Goal: Task Accomplishment & Management: Use online tool/utility

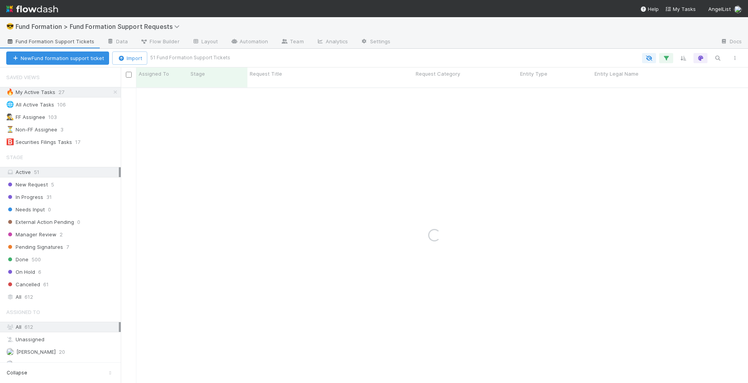
click at [46, 47] on link "Fund Formation Support Tickets" at bounding box center [50, 42] width 101 height 12
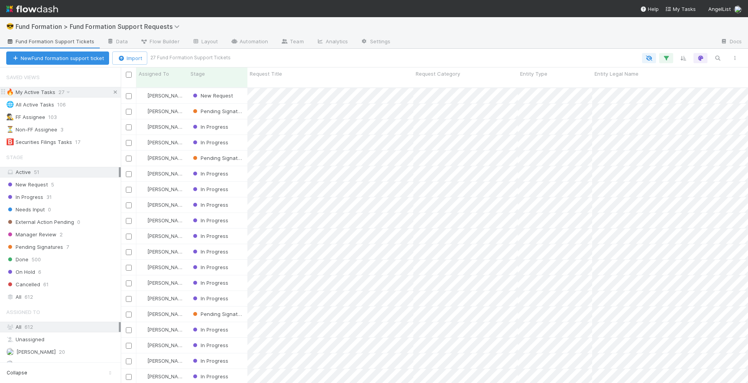
scroll to position [302, 627]
click at [114, 91] on icon at bounding box center [115, 92] width 8 height 5
click at [152, 108] on span "[PERSON_NAME]" at bounding box center [166, 111] width 39 height 6
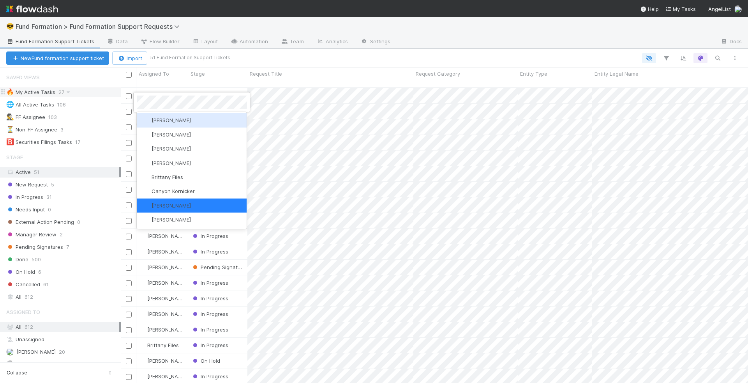
scroll to position [0, 0]
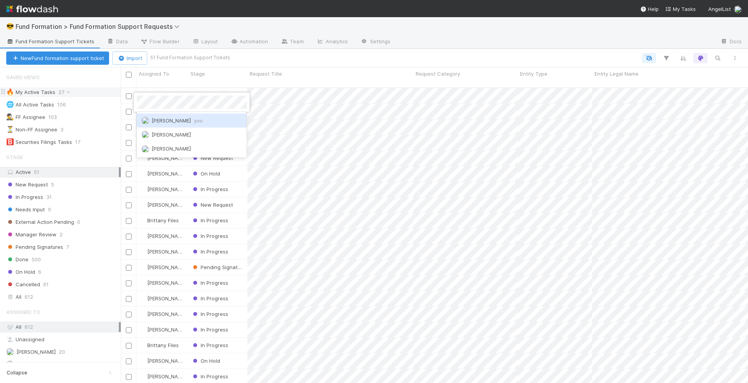
click at [180, 118] on span "[PERSON_NAME] you" at bounding box center [177, 120] width 51 height 6
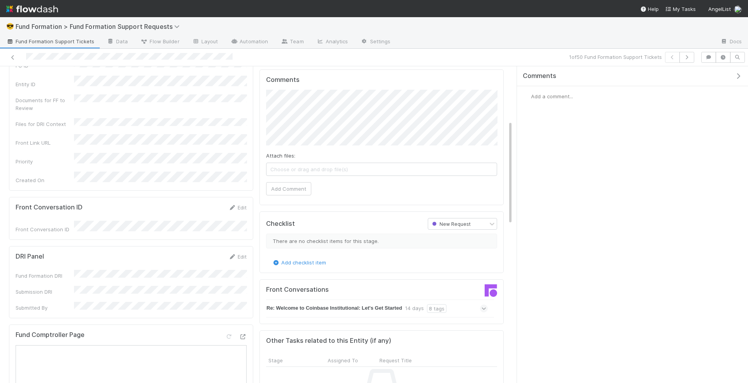
scroll to position [165, 0]
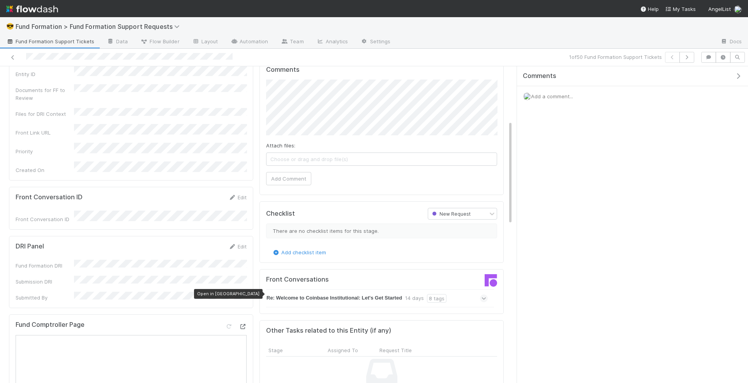
click at [241, 324] on icon at bounding box center [243, 326] width 8 height 5
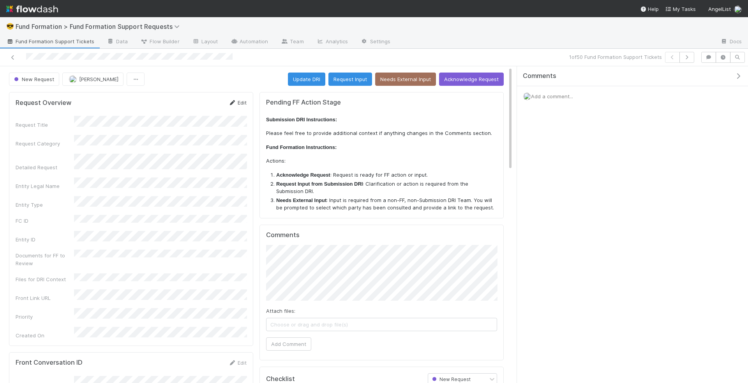
click at [241, 101] on link "Edit" at bounding box center [237, 102] width 18 height 6
click at [206, 104] on button "Save" at bounding box center [205, 105] width 22 height 13
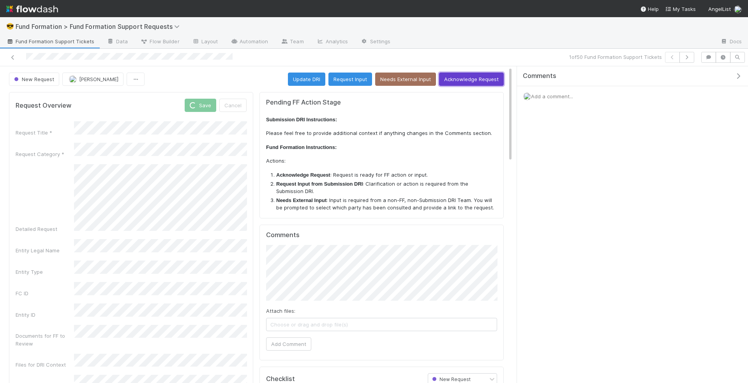
click at [470, 76] on button "Acknowledge Request" at bounding box center [471, 78] width 65 height 13
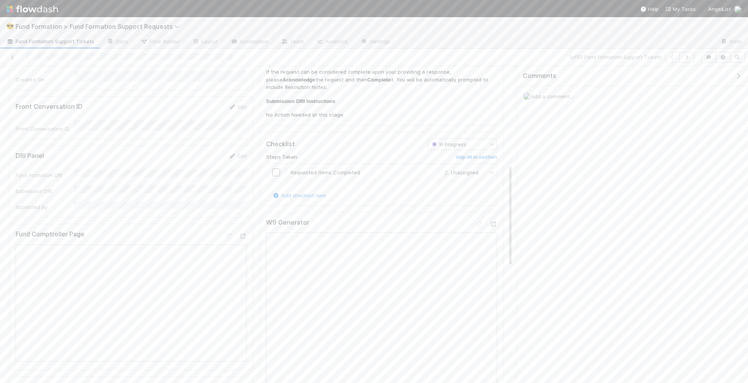
scroll to position [313, 0]
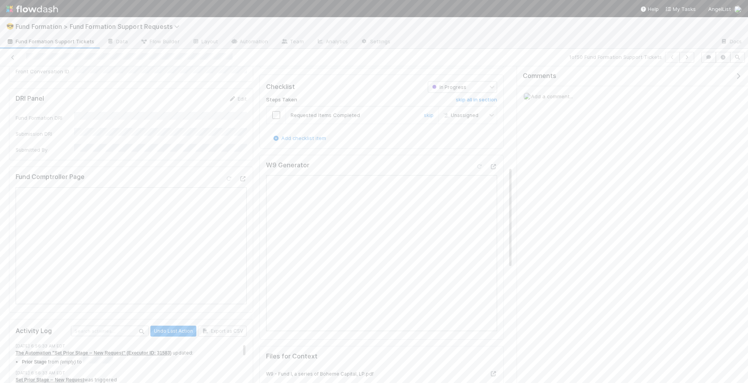
click at [274, 112] on input "checkbox" at bounding box center [276, 115] width 8 height 8
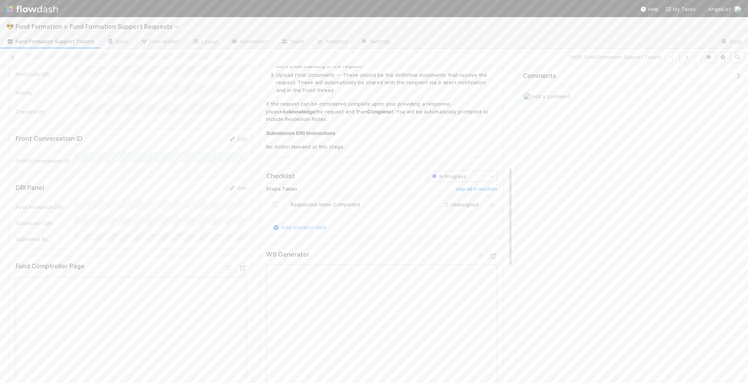
scroll to position [0, 0]
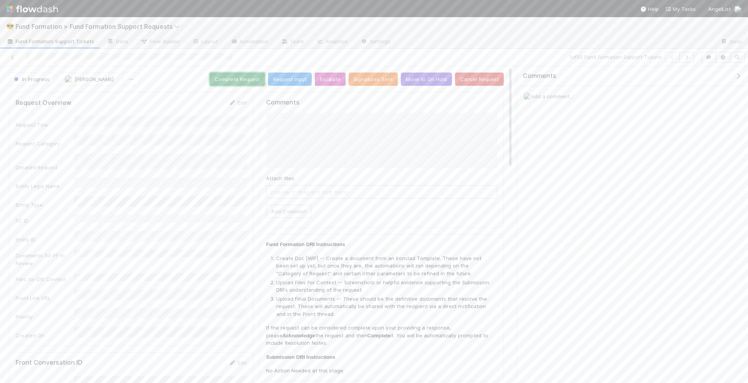
click at [235, 72] on button "Complete Request" at bounding box center [237, 78] width 55 height 13
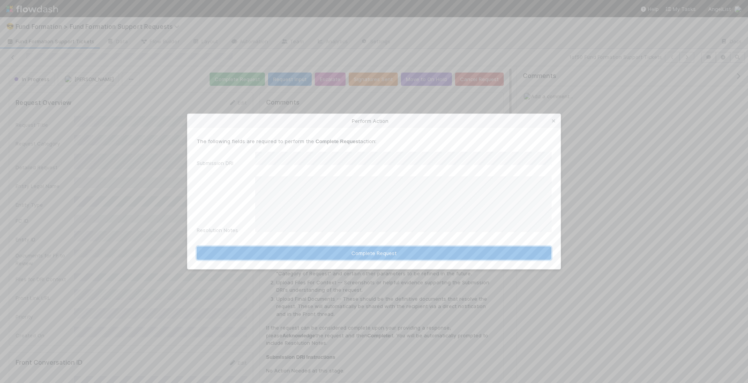
click at [408, 251] on button "Complete Request" at bounding box center [374, 252] width 355 height 13
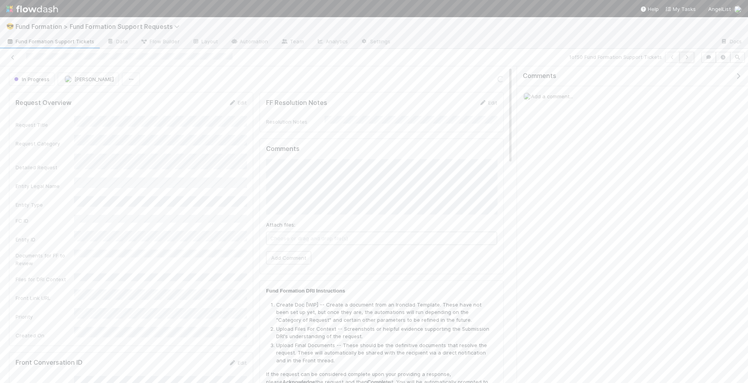
click at [692, 57] on button "button" at bounding box center [687, 57] width 15 height 11
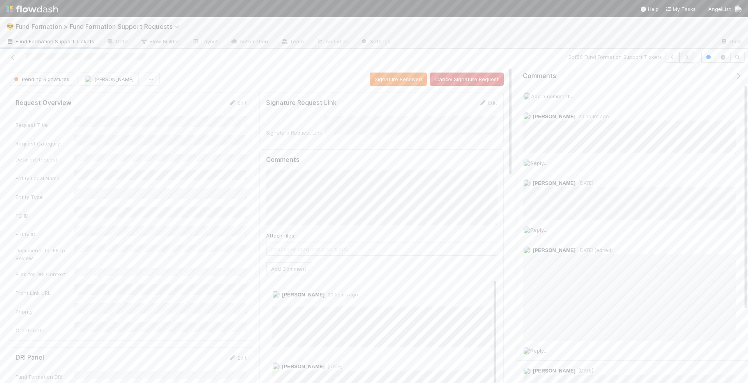
click at [689, 57] on icon "button" at bounding box center [687, 57] width 8 height 5
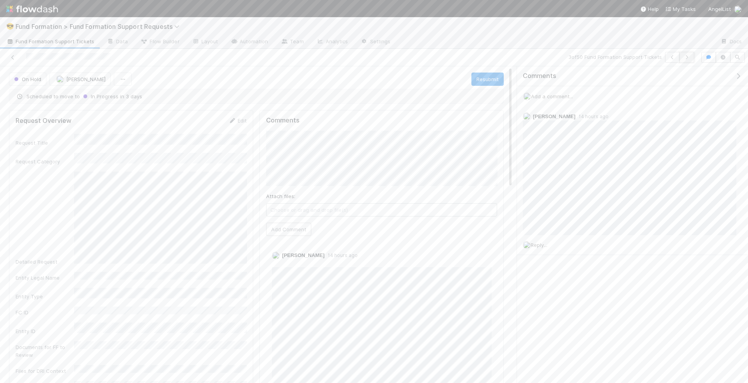
click at [686, 53] on button "button" at bounding box center [687, 57] width 15 height 11
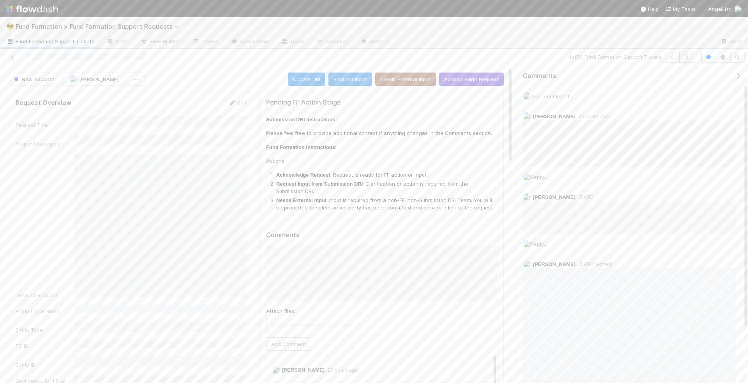
click at [691, 58] on icon "button" at bounding box center [687, 57] width 8 height 5
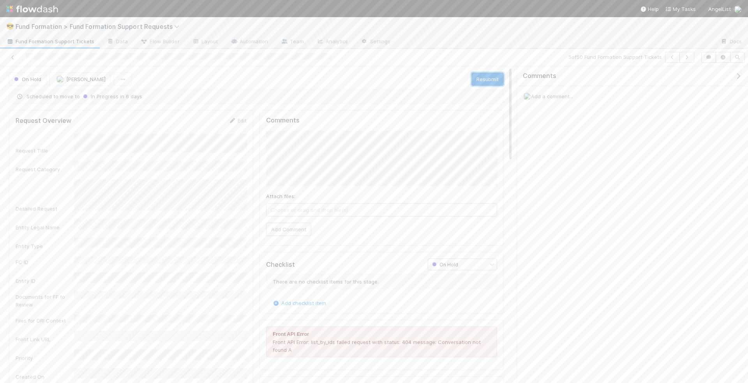
click at [483, 76] on button "Resubmit" at bounding box center [488, 78] width 32 height 13
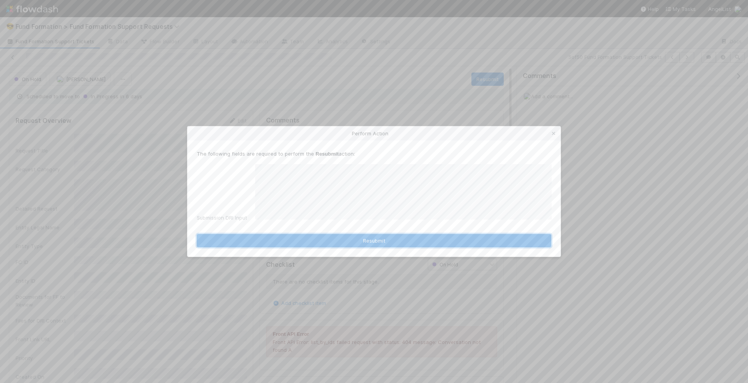
click at [380, 235] on button "Resubmit" at bounding box center [374, 240] width 355 height 13
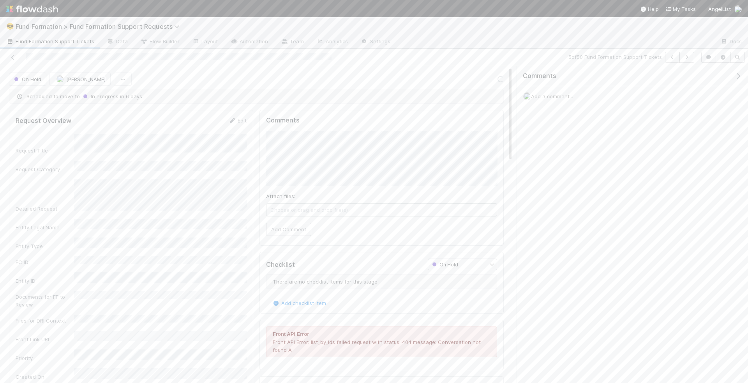
click at [560, 89] on div "Add a comment..." at bounding box center [632, 96] width 231 height 20
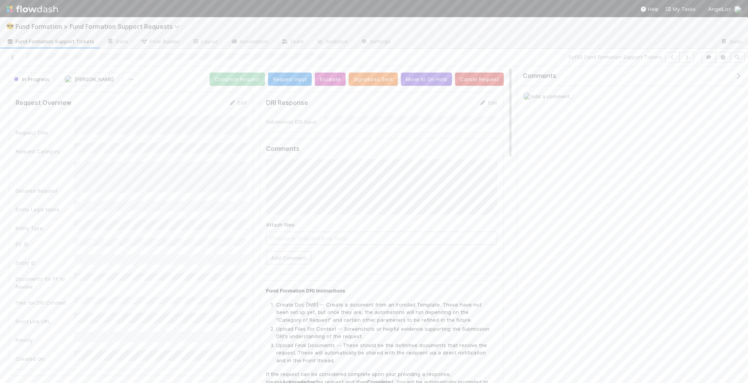
click at [549, 93] on span "Add a comment..." at bounding box center [552, 96] width 42 height 6
click at [584, 185] on span "Choose or drag and drop file(s)" at bounding box center [632, 185] width 205 height 12
click at [549, 219] on button "Add Comment" at bounding box center [552, 217] width 45 height 13
click at [673, 62] on button "button" at bounding box center [672, 57] width 15 height 11
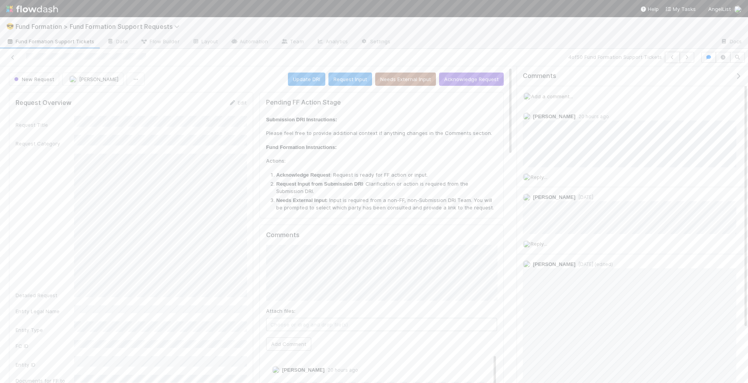
click at [673, 61] on button "button" at bounding box center [672, 57] width 15 height 11
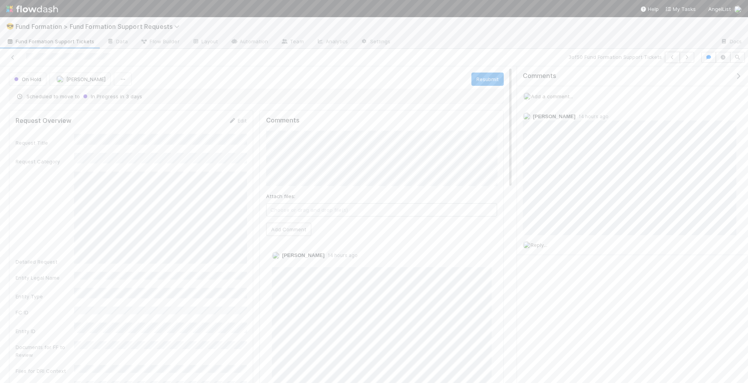
click at [673, 61] on button "button" at bounding box center [672, 57] width 15 height 11
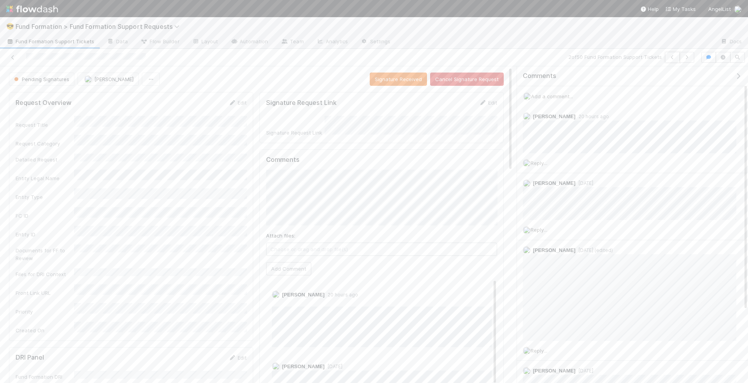
click at [673, 61] on button "button" at bounding box center [672, 57] width 15 height 11
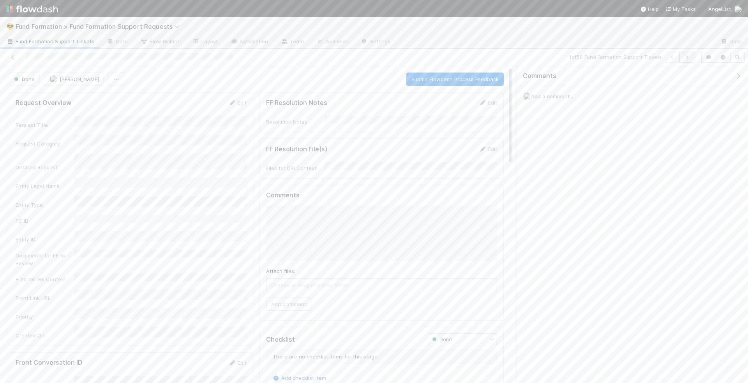
click at [688, 55] on icon "button" at bounding box center [687, 57] width 8 height 5
click at [688, 55] on div "Loading..." at bounding box center [374, 200] width 748 height 366
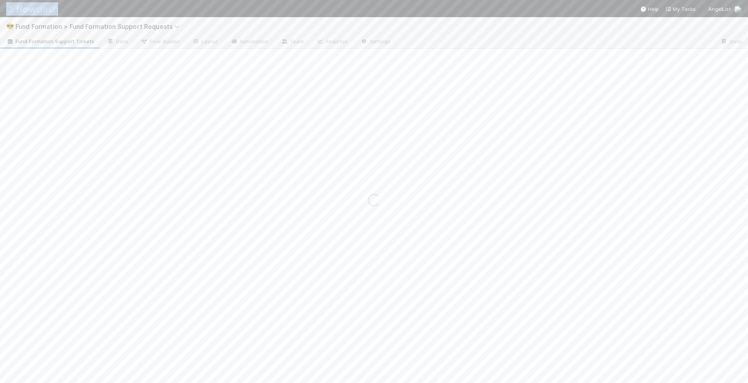
click at [688, 55] on div "Loading..." at bounding box center [374, 200] width 748 height 366
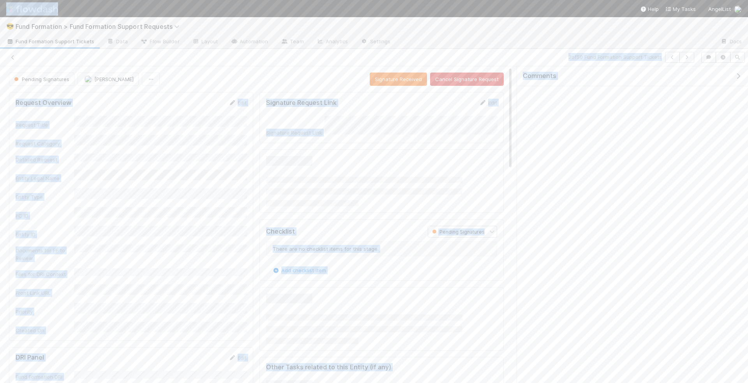
click at [688, 55] on icon "button" at bounding box center [687, 57] width 8 height 5
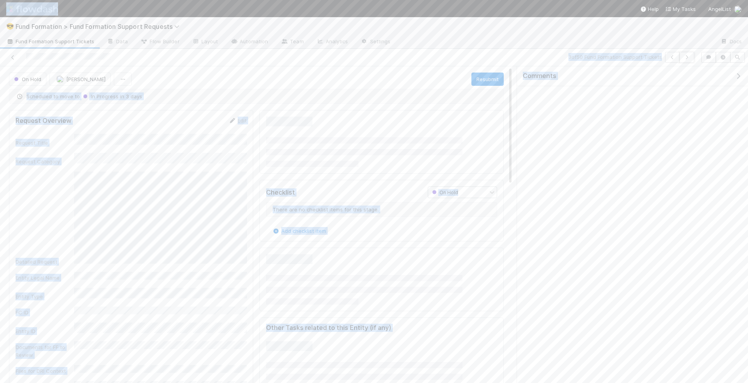
click at [688, 55] on icon "button" at bounding box center [687, 57] width 8 height 5
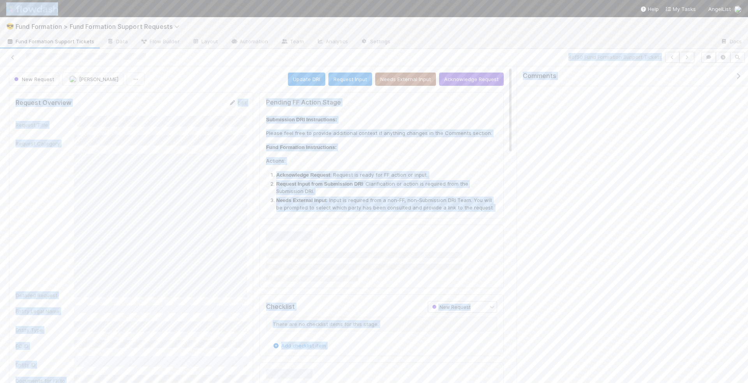
click at [688, 55] on icon "button" at bounding box center [687, 57] width 8 height 5
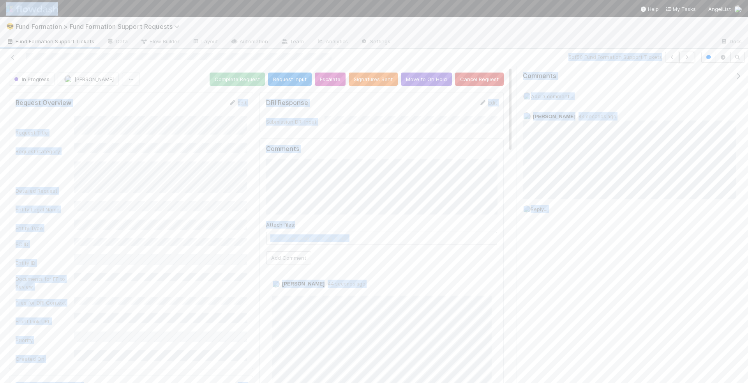
click at [688, 55] on icon "button" at bounding box center [687, 57] width 8 height 5
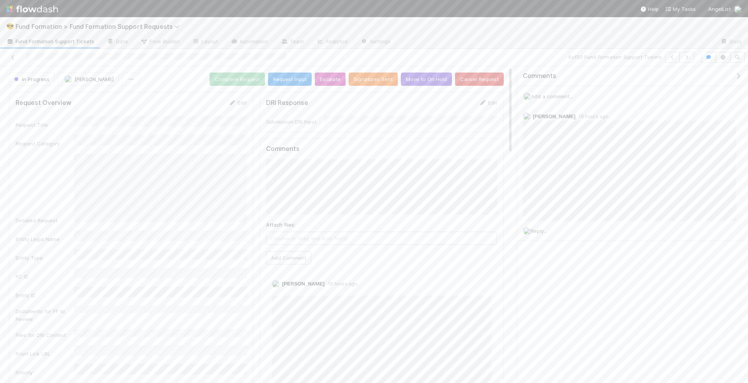
click at [360, 232] on span "Choose or drag and drop file(s)" at bounding box center [382, 238] width 230 height 12
click at [274, 232] on span "EIN Cancellation Letter to IRS_AU-0707 [PERSON_NAME].docx" at bounding box center [382, 238] width 230 height 12
click at [273, 236] on icon at bounding box center [274, 238] width 8 height 5
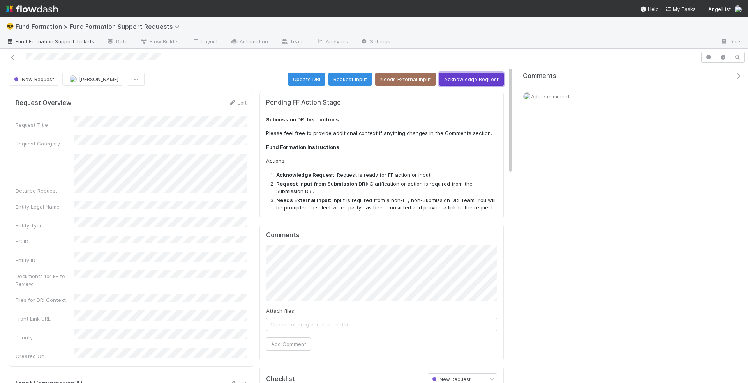
click at [480, 75] on button "Acknowledge Request" at bounding box center [471, 78] width 65 height 13
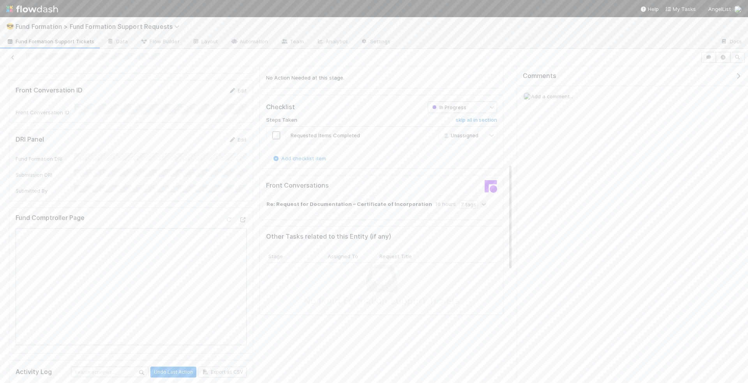
scroll to position [217, 0]
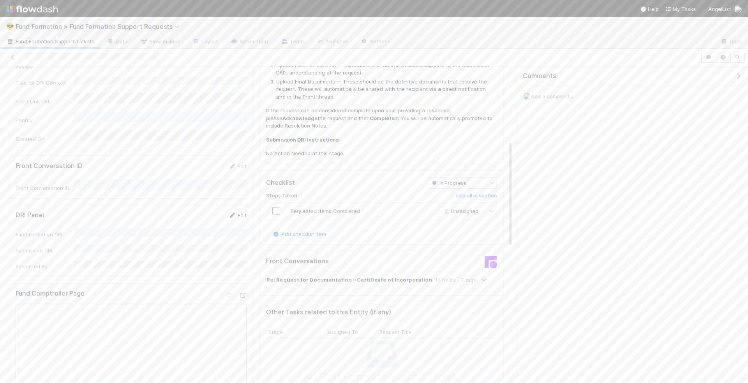
click at [237, 212] on link "Edit" at bounding box center [237, 215] width 18 height 6
click at [207, 211] on button "Save" at bounding box center [205, 217] width 22 height 13
click at [276, 208] on input "checkbox" at bounding box center [276, 211] width 8 height 8
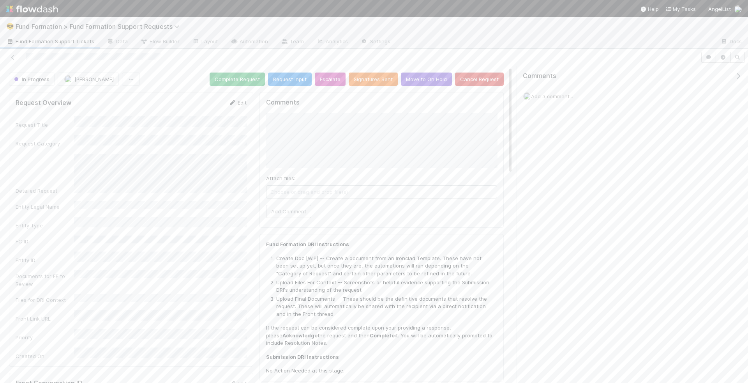
click at [237, 101] on link "Edit" at bounding box center [237, 102] width 18 height 6
click at [207, 100] on button "Save" at bounding box center [205, 105] width 22 height 13
click at [245, 77] on button "Complete Request" at bounding box center [237, 78] width 55 height 13
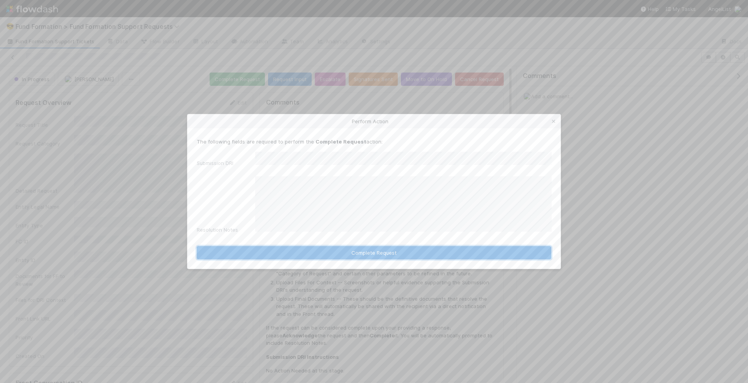
click at [377, 246] on button "Complete Request" at bounding box center [374, 252] width 355 height 13
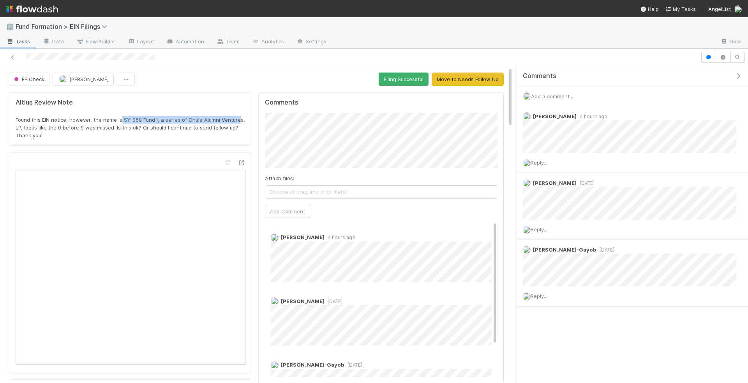
drag, startPoint x: 120, startPoint y: 117, endPoint x: 237, endPoint y: 117, distance: 116.5
click at [237, 117] on span "Found this EIN notice, however, the name is SY-069 Fund I, a series of Chula Al…" at bounding box center [131, 128] width 231 height 22
drag, startPoint x: 122, startPoint y: 115, endPoint x: 21, endPoint y: 124, distance: 102.0
click at [21, 124] on span "Found this EIN notice, however, the name is SY-069 Fund I, a series of Chula Al…" at bounding box center [131, 128] width 231 height 22
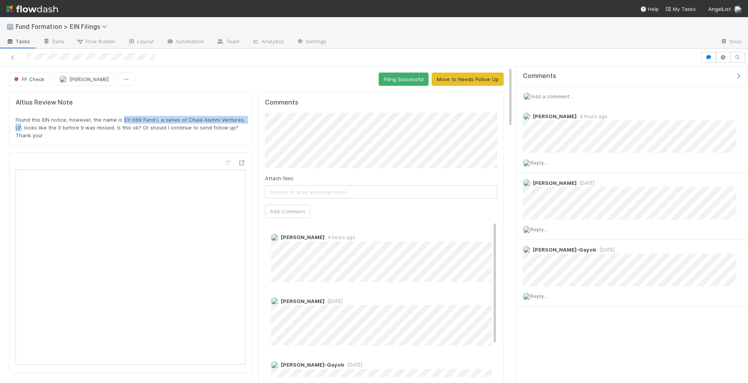
copy span "SY-069 Fund I, a series of Chula Alumni Ventures, LP"
click at [406, 78] on button "Filing Successful" at bounding box center [404, 78] width 50 height 13
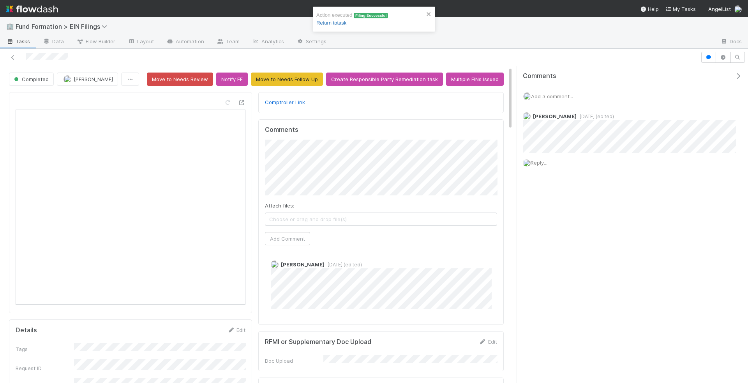
click at [342, 21] on link "Return to task" at bounding box center [331, 23] width 30 height 6
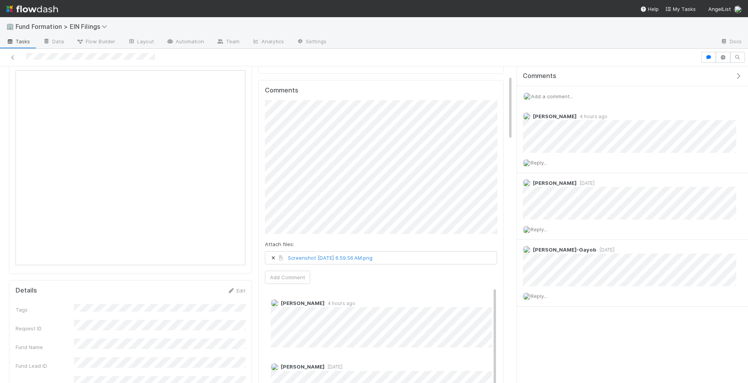
scroll to position [46, 0]
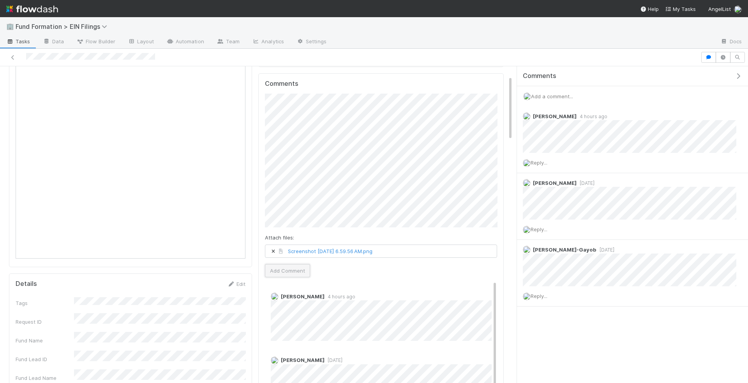
click at [286, 268] on button "Add Comment" at bounding box center [287, 270] width 45 height 13
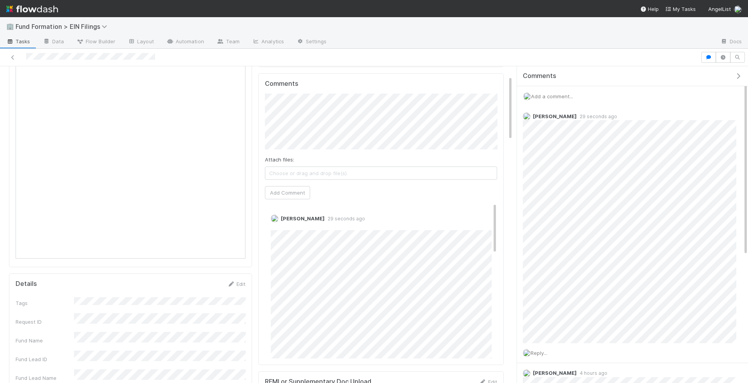
scroll to position [0, 0]
